Goal: Transaction & Acquisition: Purchase product/service

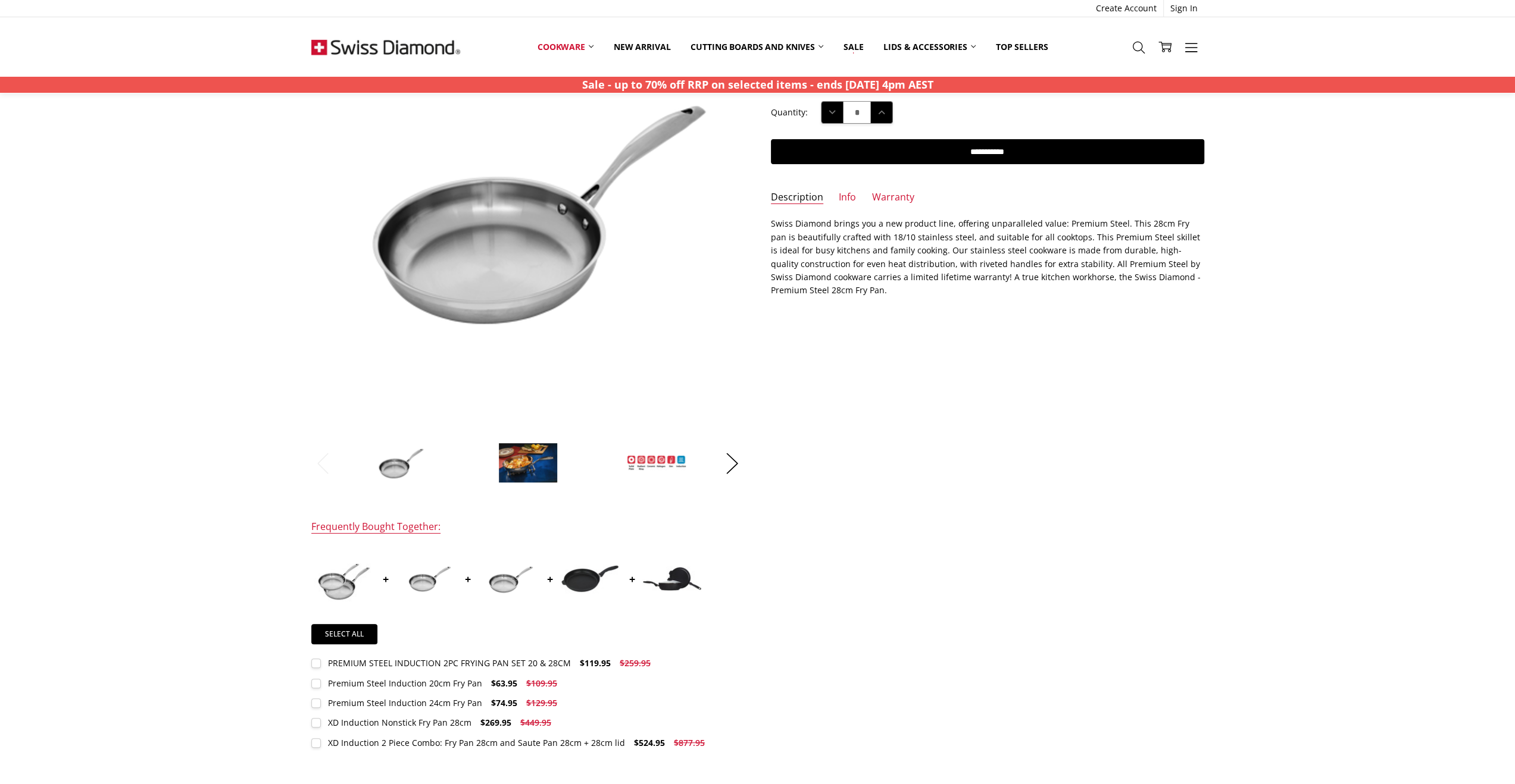
scroll to position [179, 0]
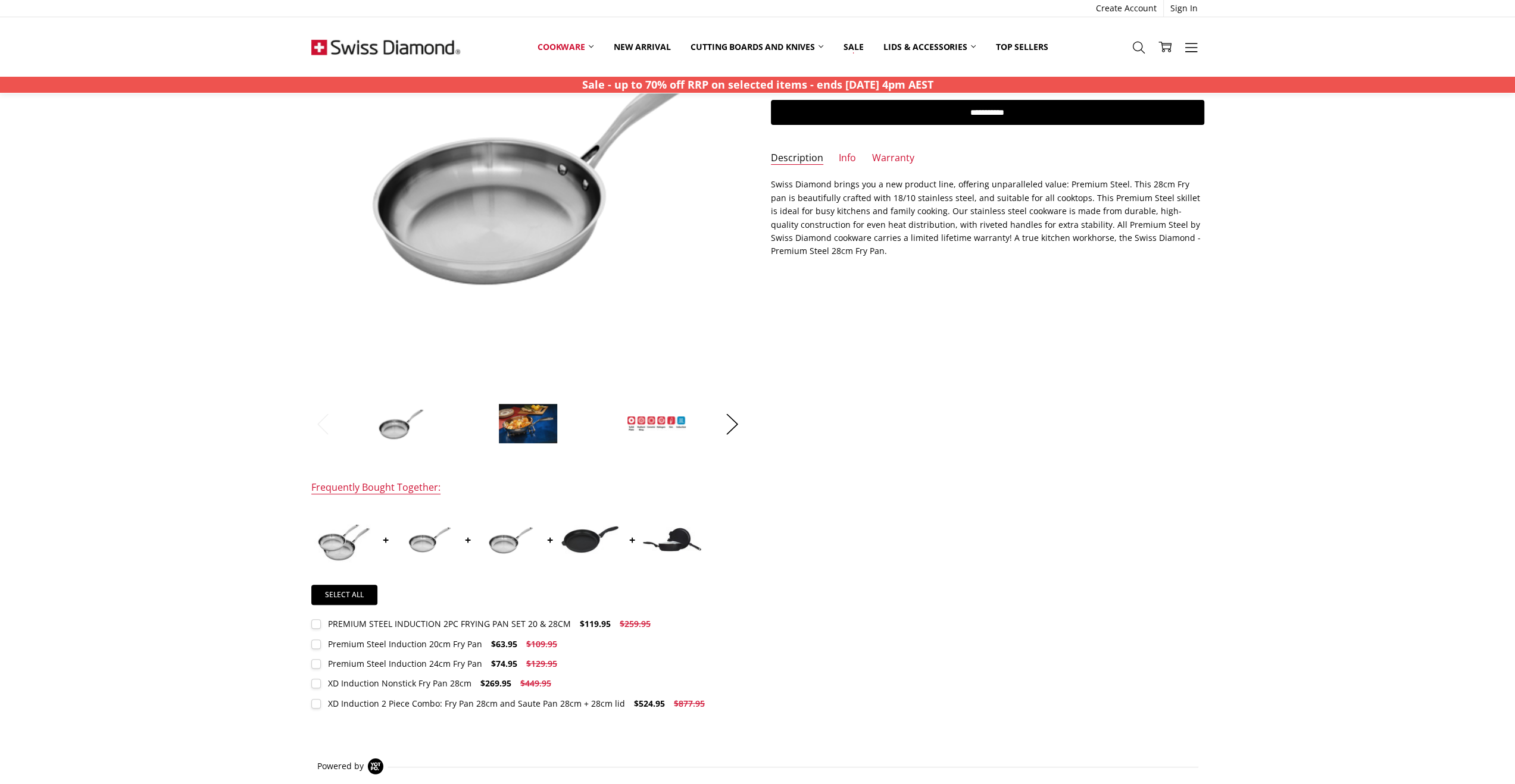
click at [331, 546] on img at bounding box center [343, 540] width 59 height 59
click at [735, 419] on button "Next" at bounding box center [732, 423] width 24 height 36
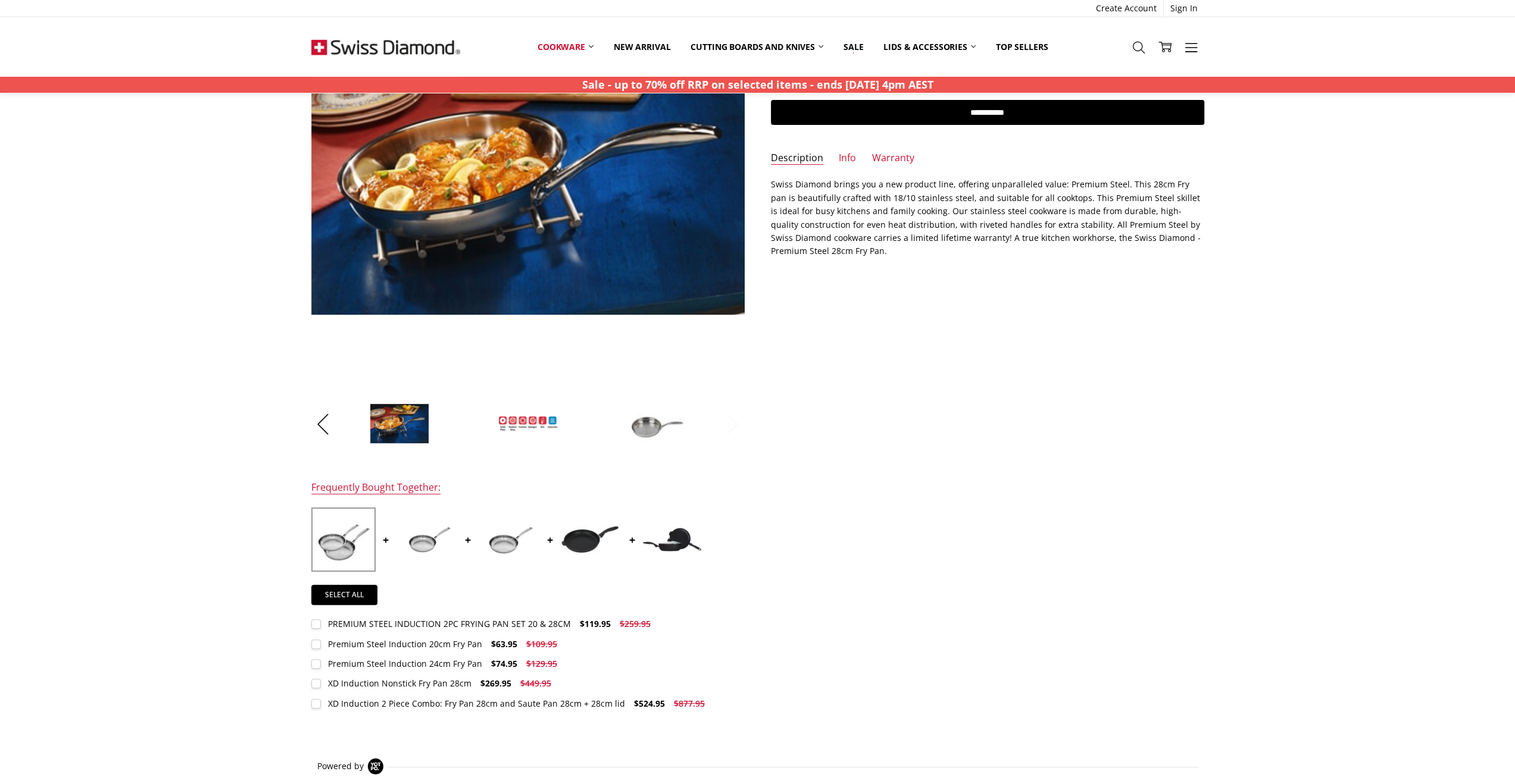
click at [735, 419] on button "Next" at bounding box center [732, 423] width 24 height 36
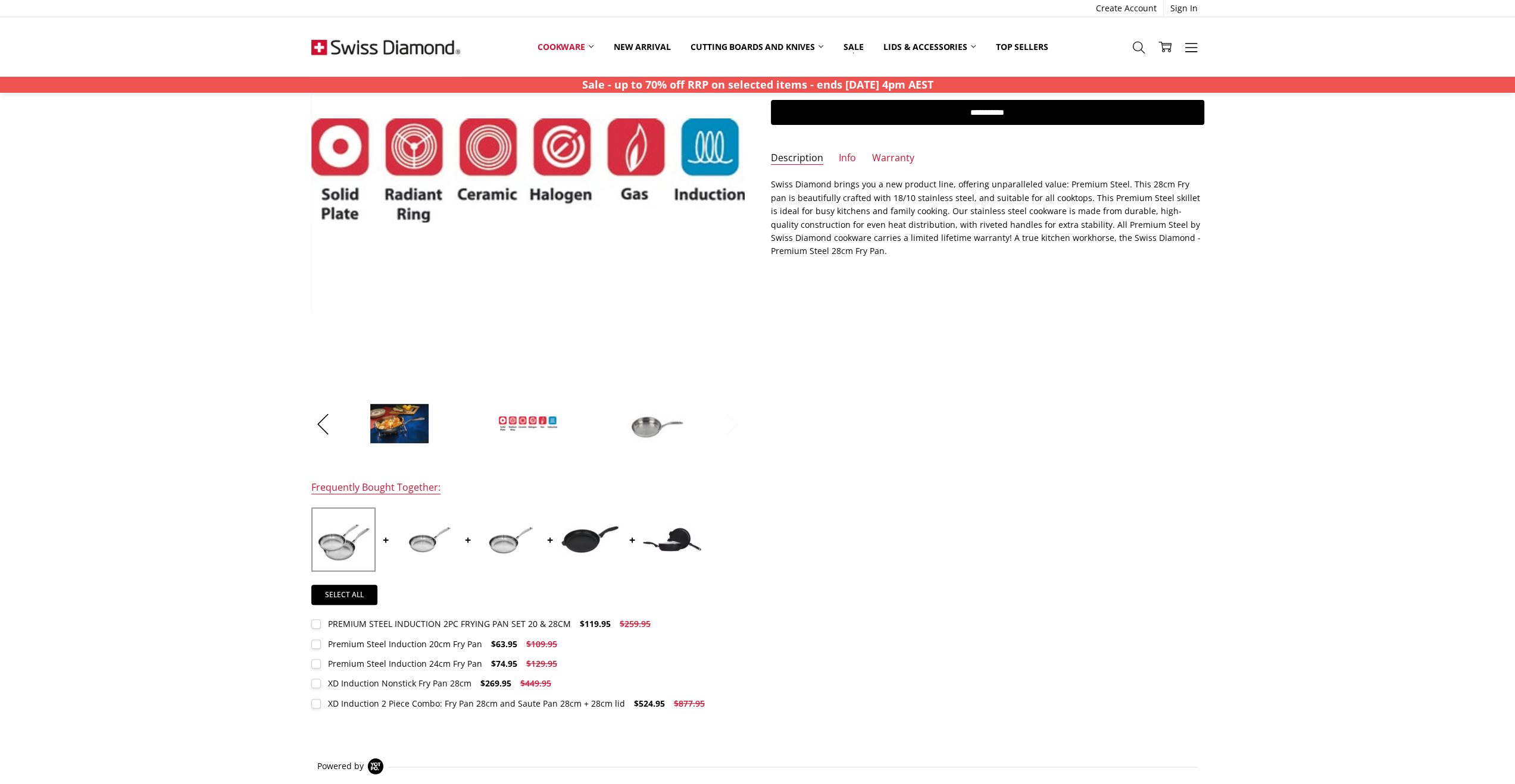
click at [735, 419] on button "Next" at bounding box center [732, 423] width 24 height 36
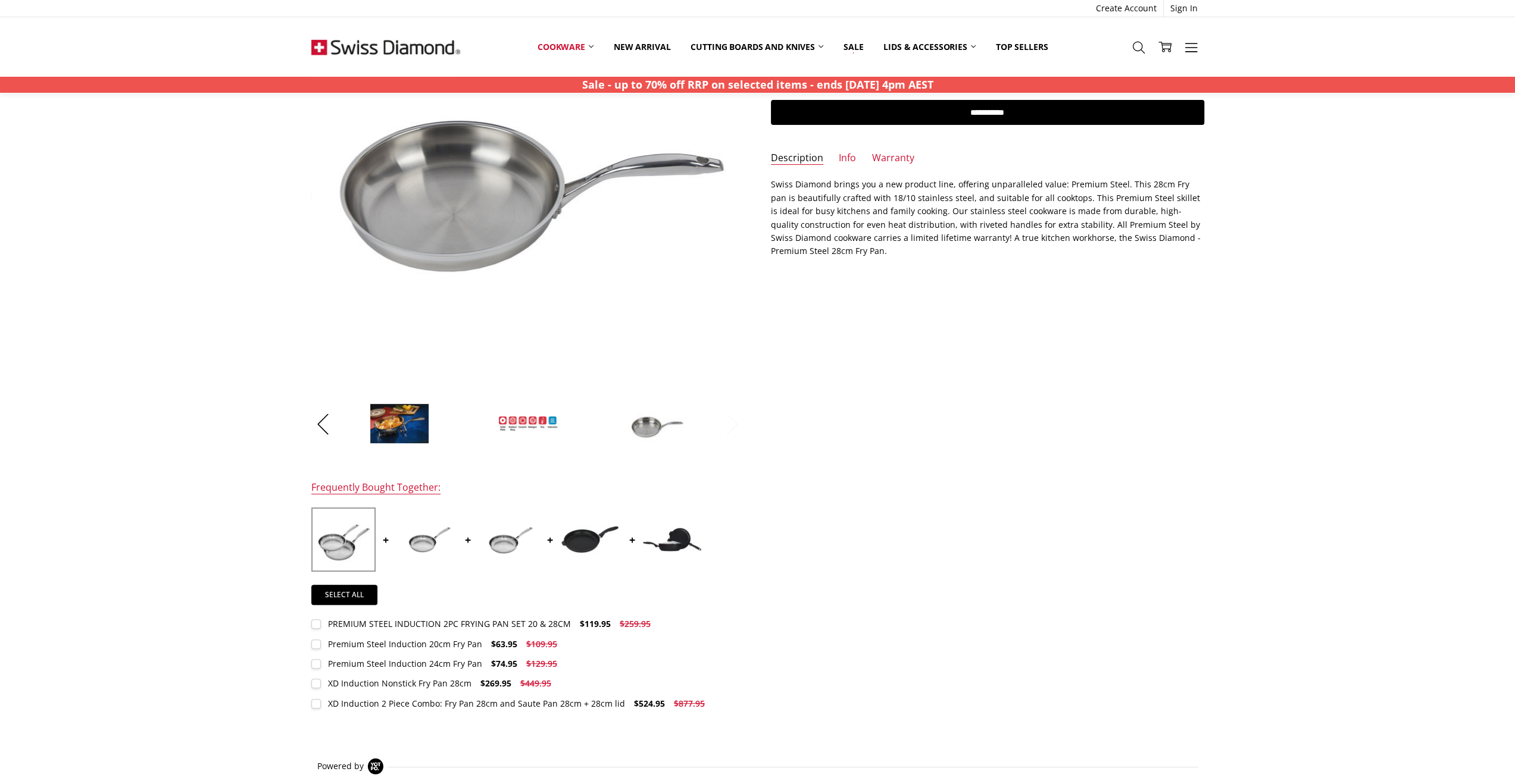
click at [735, 419] on button "Next" at bounding box center [732, 423] width 24 height 36
click at [731, 426] on button "Next" at bounding box center [732, 423] width 24 height 36
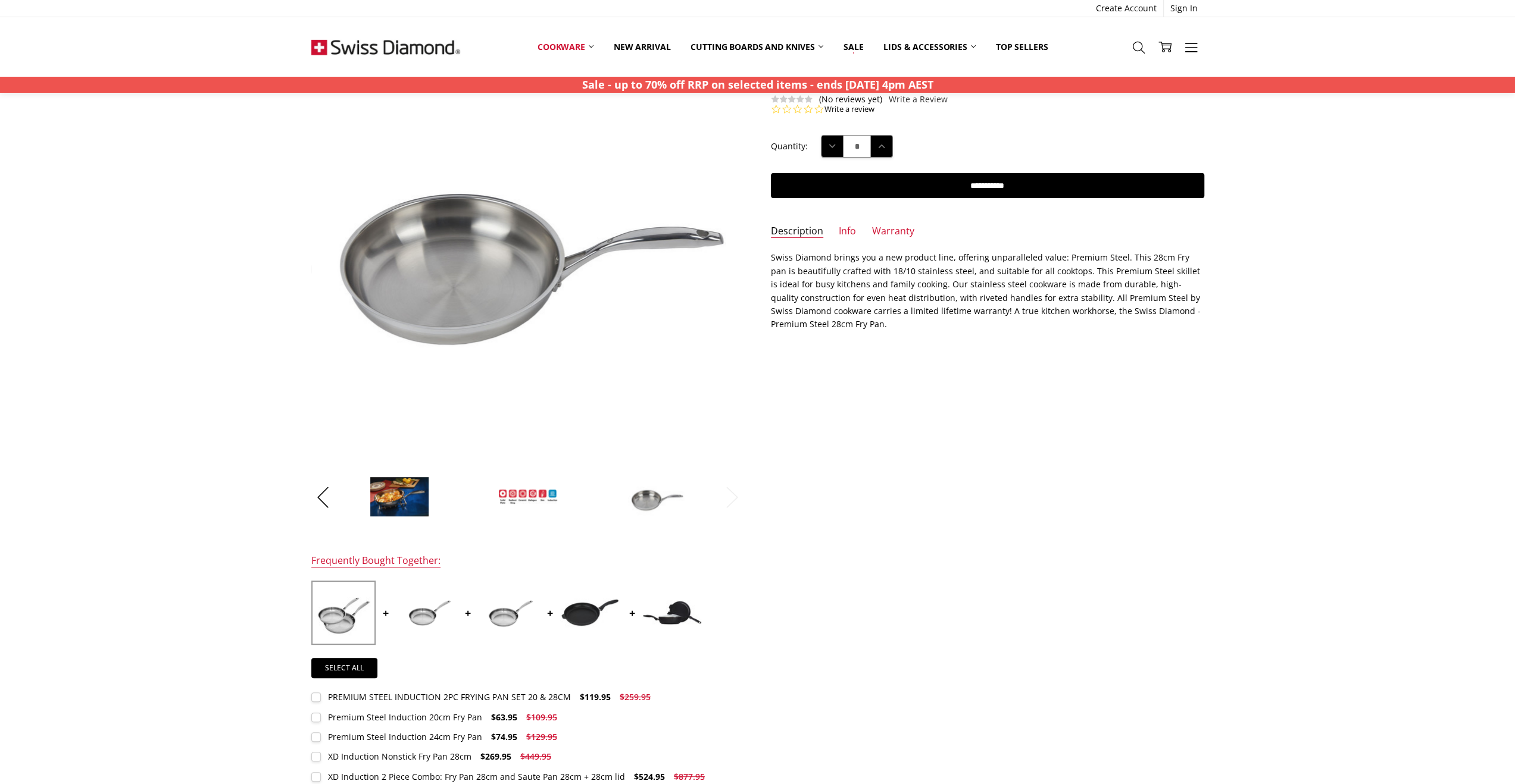
scroll to position [0, 0]
